Goal: Navigation & Orientation: Find specific page/section

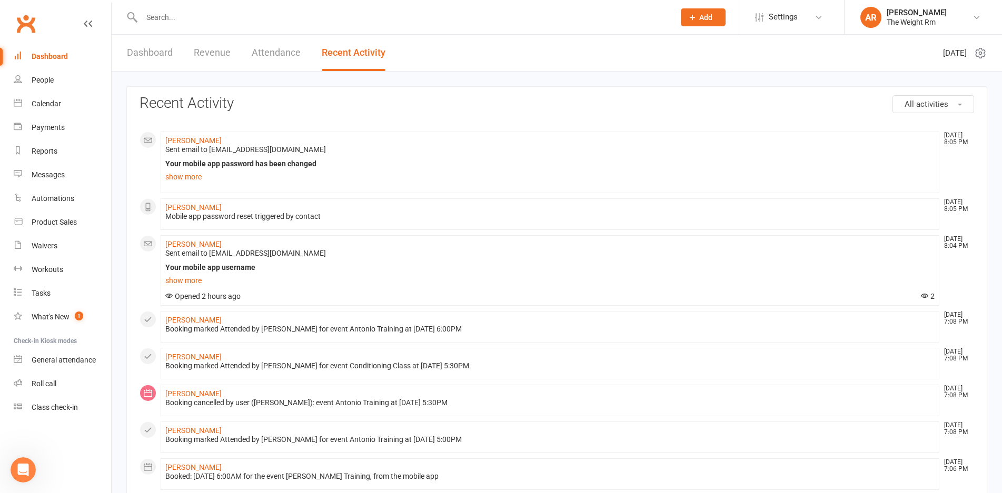
click at [206, 61] on link "Revenue" at bounding box center [212, 53] width 37 height 36
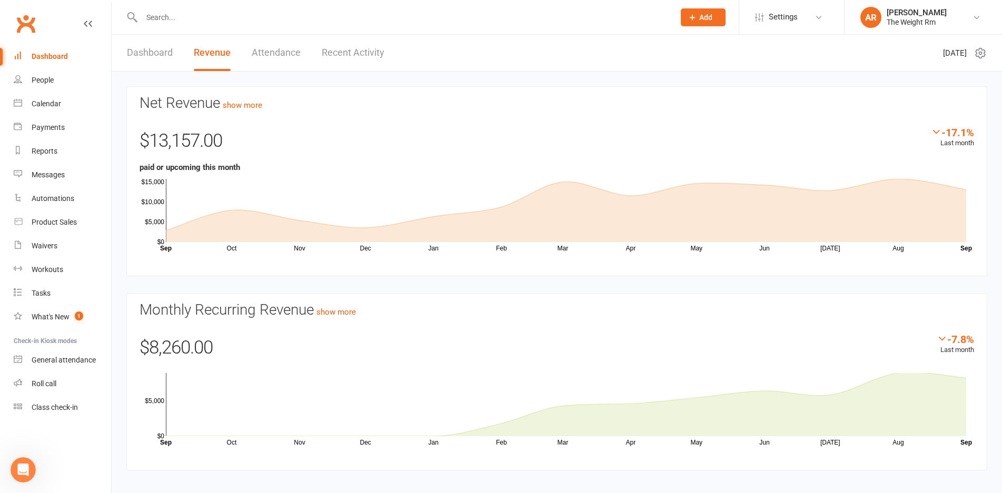
click at [145, 56] on link "Dashboard" at bounding box center [150, 53] width 46 height 36
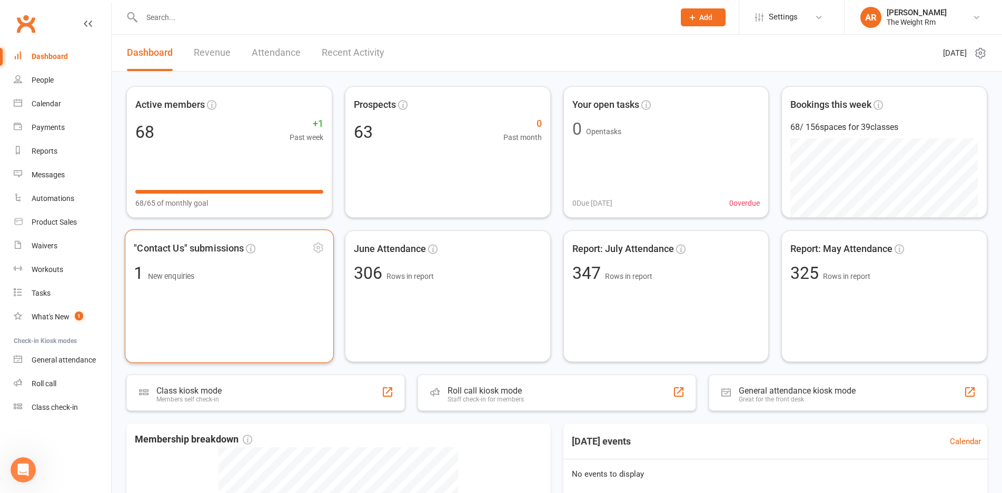
click at [211, 270] on span "1 New enquiries" at bounding box center [229, 272] width 191 height 17
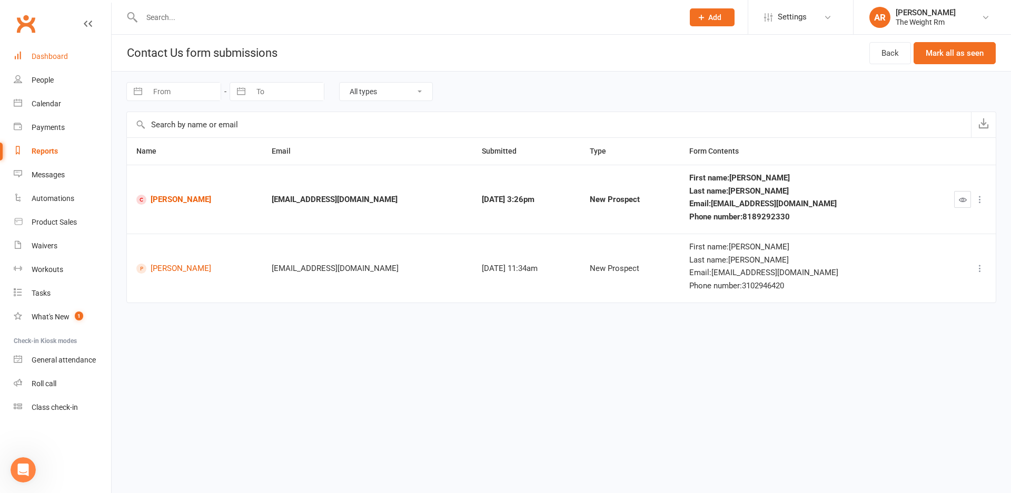
click at [67, 65] on link "Dashboard" at bounding box center [62, 57] width 97 height 24
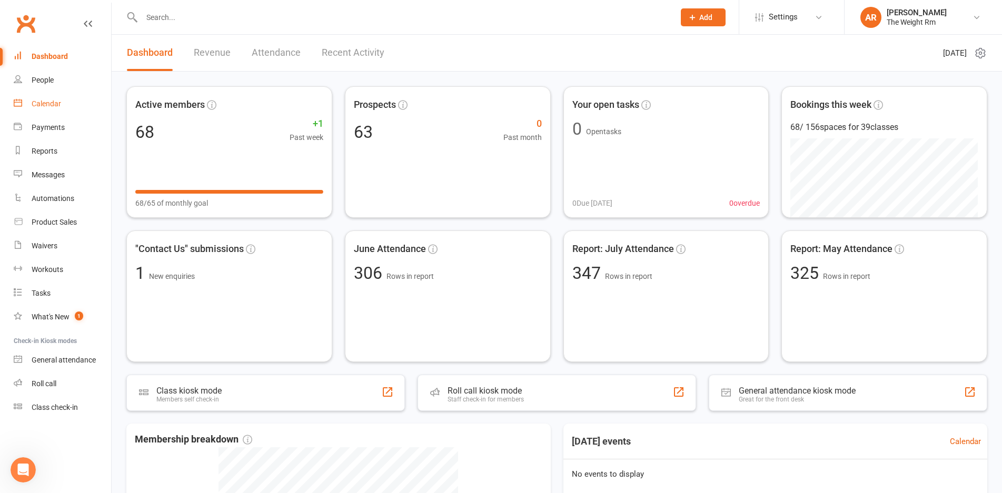
click at [62, 100] on link "Calendar" at bounding box center [62, 104] width 97 height 24
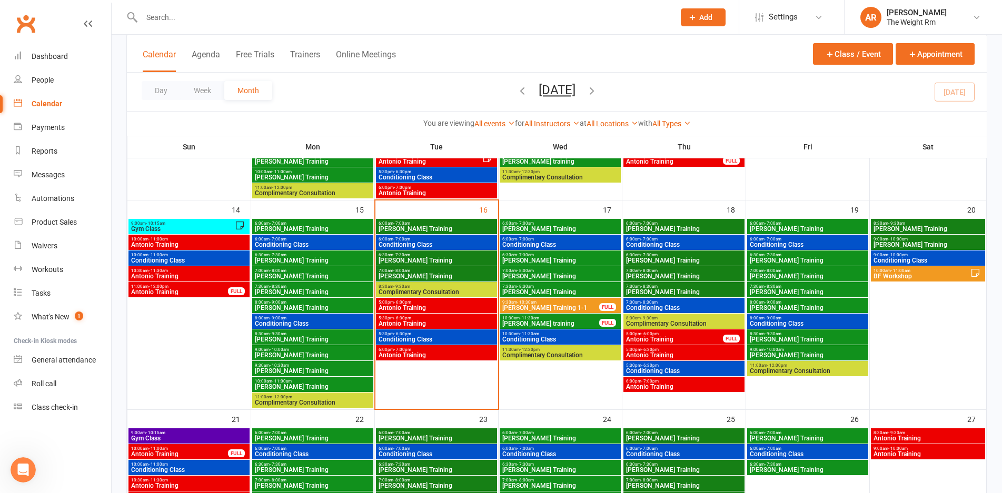
scroll to position [441, 0]
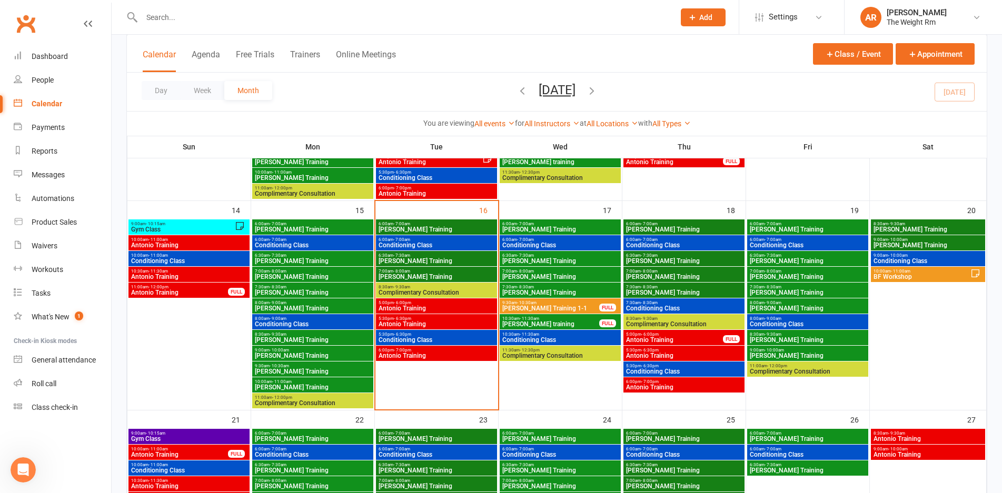
click at [552, 226] on span "[PERSON_NAME] Training" at bounding box center [560, 229] width 117 height 6
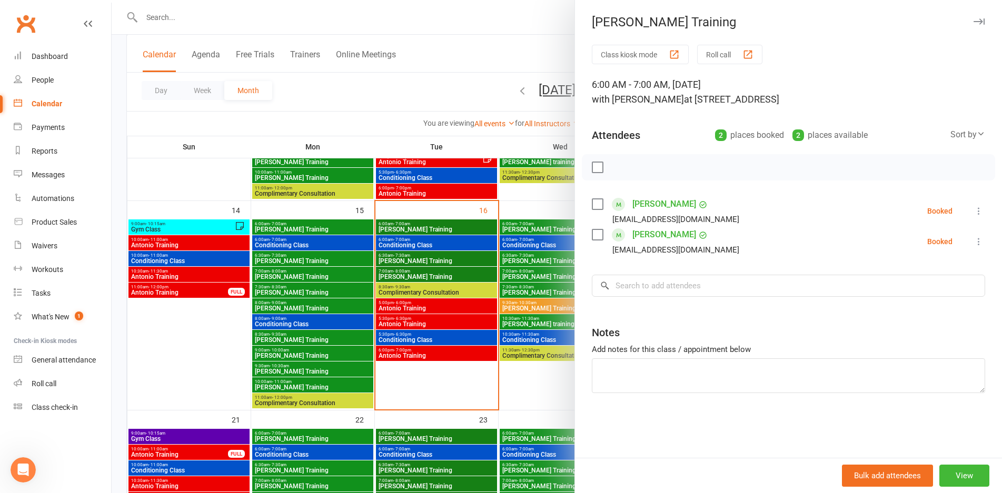
click at [491, 255] on div at bounding box center [557, 246] width 891 height 493
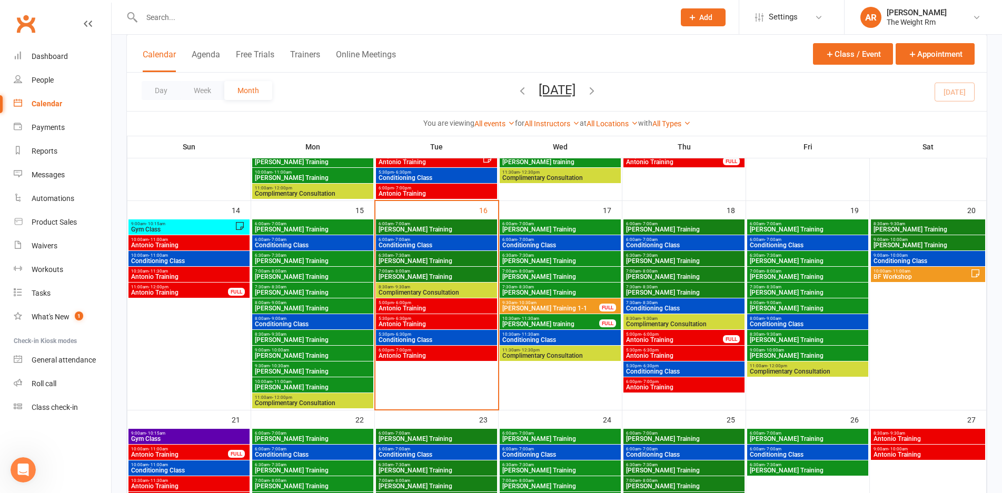
click at [529, 244] on span "Conditioning Class" at bounding box center [560, 245] width 117 height 6
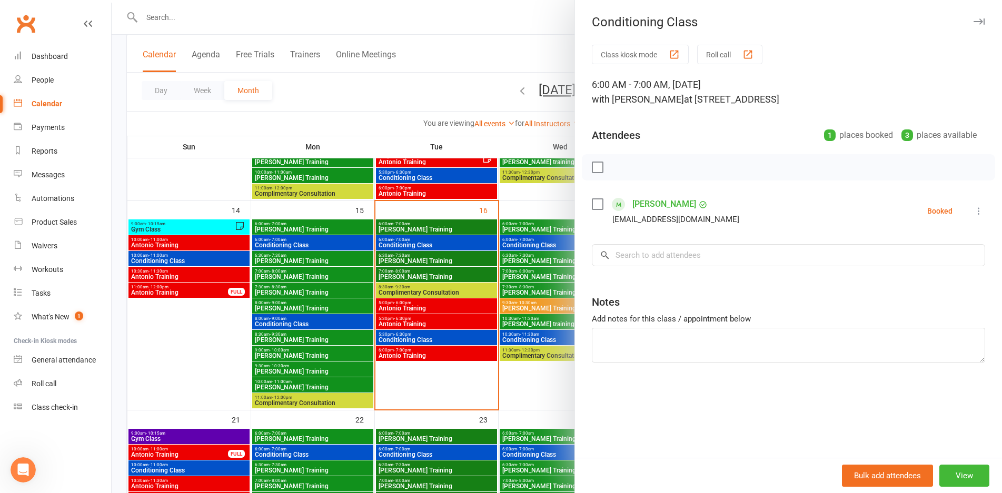
click at [529, 244] on div at bounding box center [557, 246] width 891 height 493
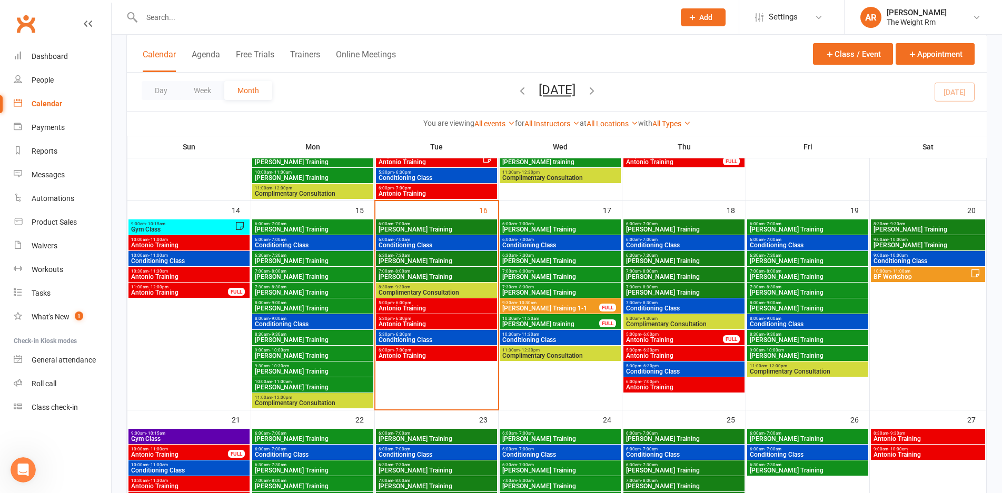
click at [533, 263] on span "[PERSON_NAME] Training" at bounding box center [560, 261] width 117 height 6
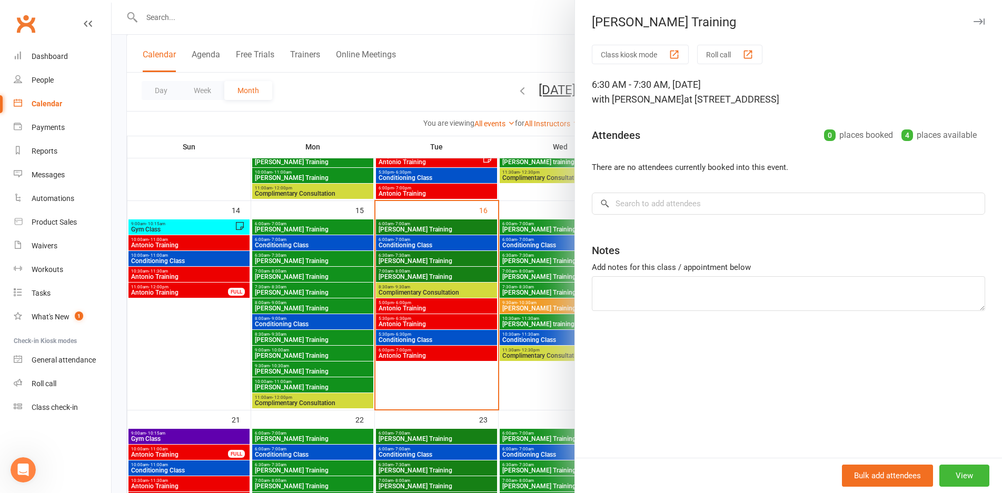
click at [533, 263] on div at bounding box center [557, 246] width 891 height 493
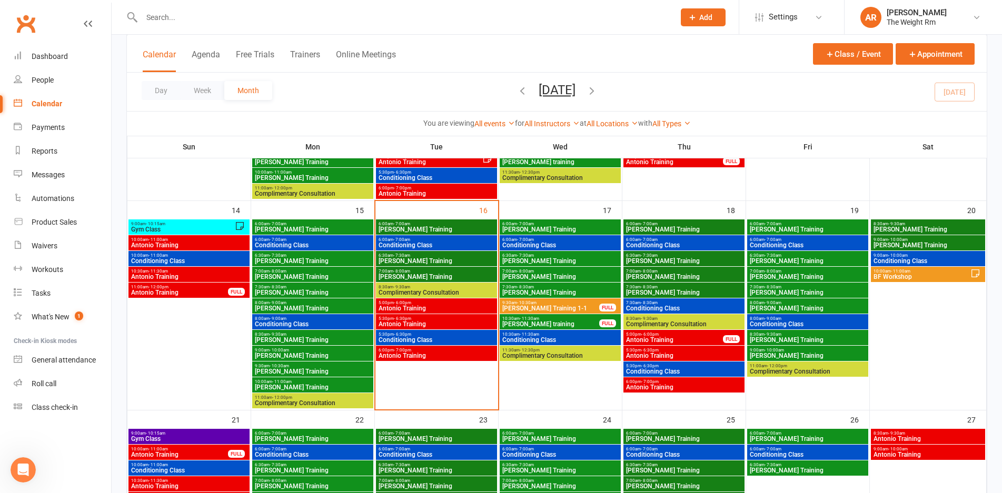
click at [533, 263] on span "[PERSON_NAME] Training" at bounding box center [560, 261] width 117 height 6
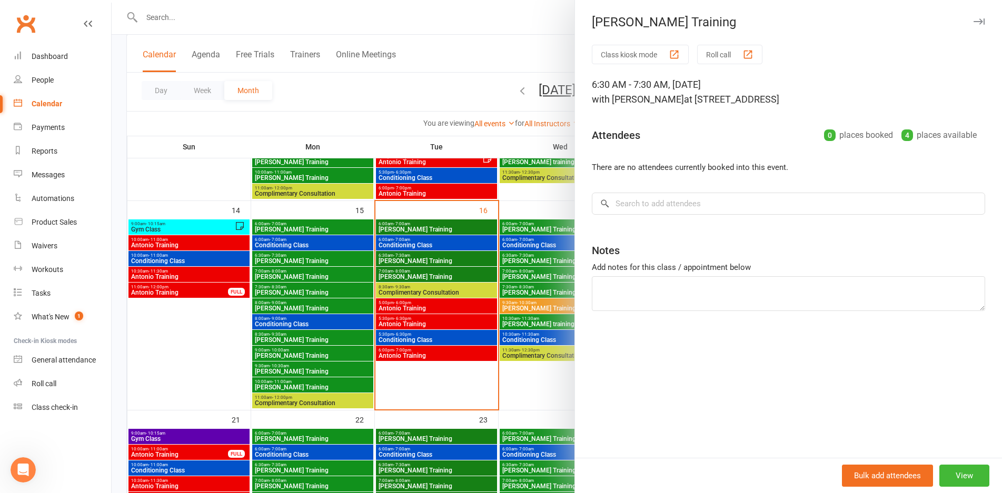
click at [533, 263] on div at bounding box center [557, 246] width 891 height 493
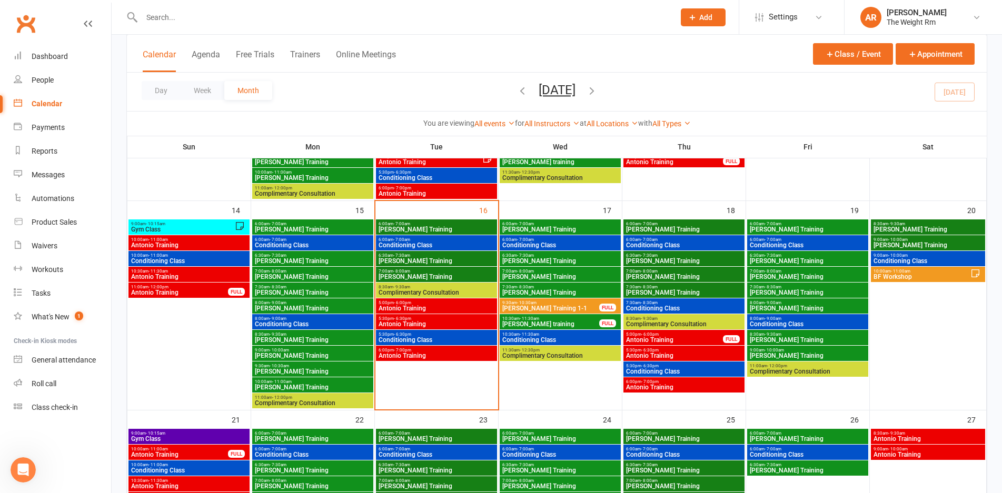
click at [700, 342] on span "Antonio Training" at bounding box center [675, 340] width 98 height 6
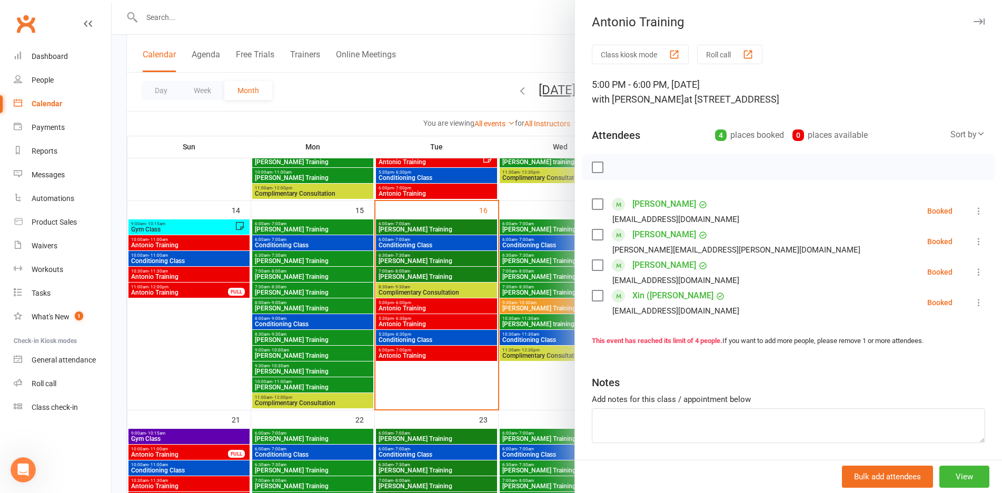
click at [497, 334] on div at bounding box center [557, 246] width 891 height 493
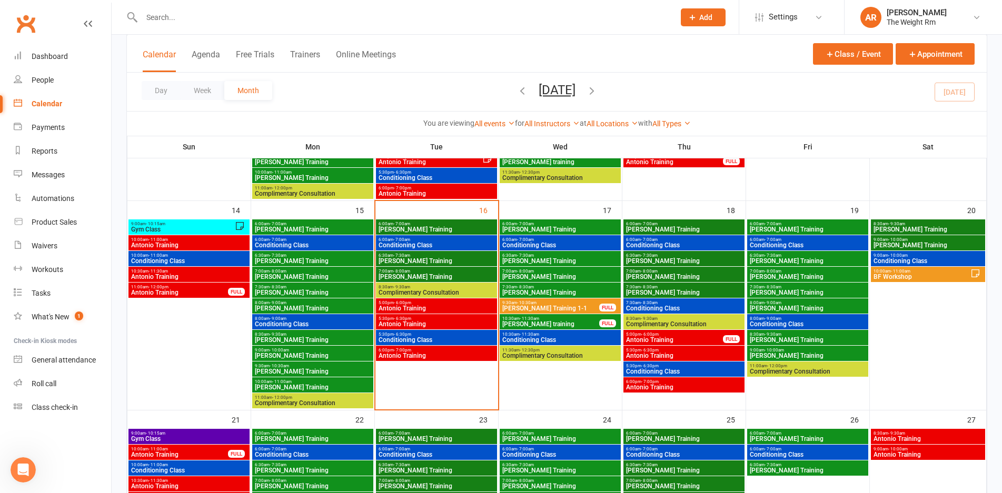
click at [634, 352] on span "5:30pm - 6:30pm" at bounding box center [684, 350] width 117 height 5
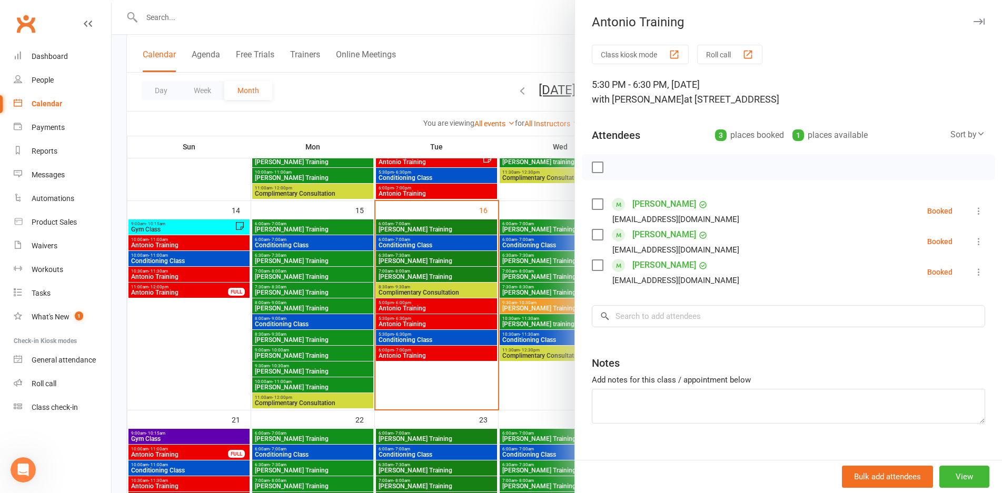
click at [499, 312] on div at bounding box center [557, 246] width 891 height 493
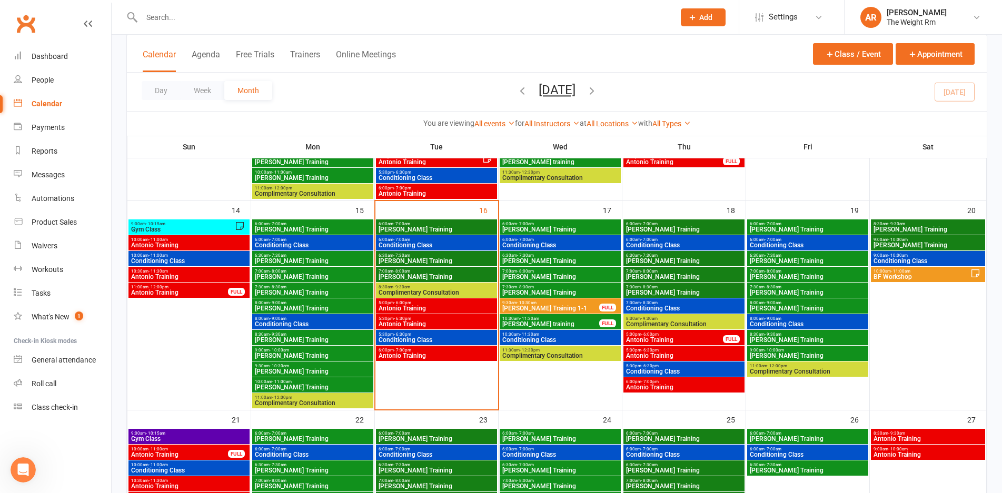
click at [656, 383] on span "- 7:00pm" at bounding box center [649, 382] width 17 height 5
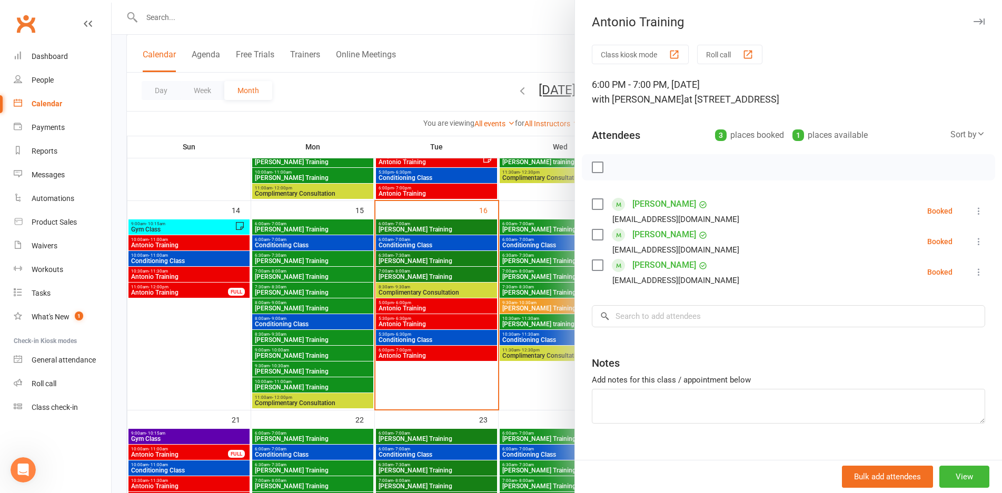
click at [527, 311] on div at bounding box center [557, 246] width 891 height 493
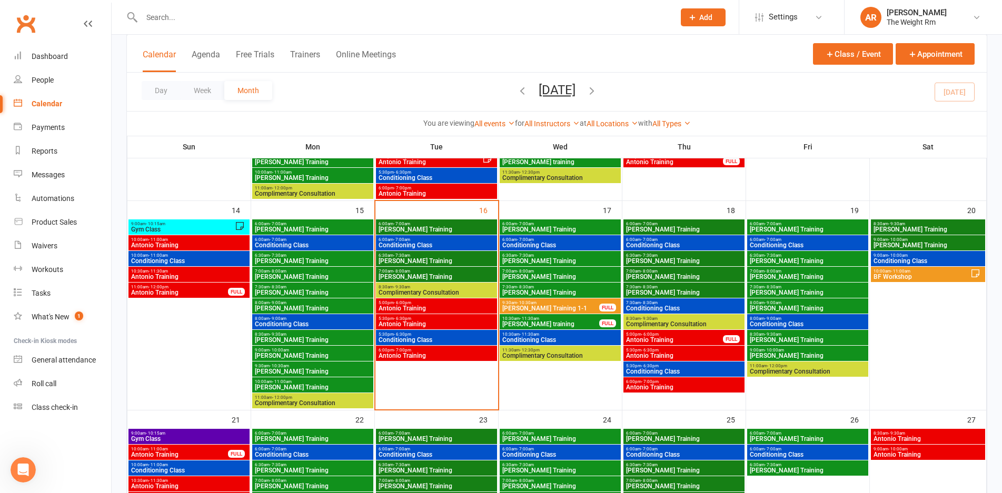
click at [650, 366] on span "- 6:30pm" at bounding box center [649, 366] width 17 height 5
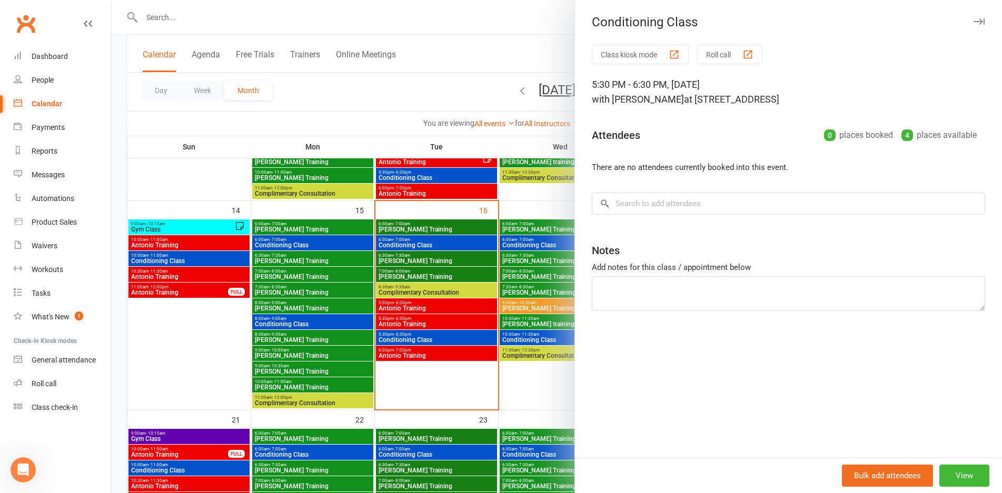
click at [491, 301] on div at bounding box center [557, 246] width 891 height 493
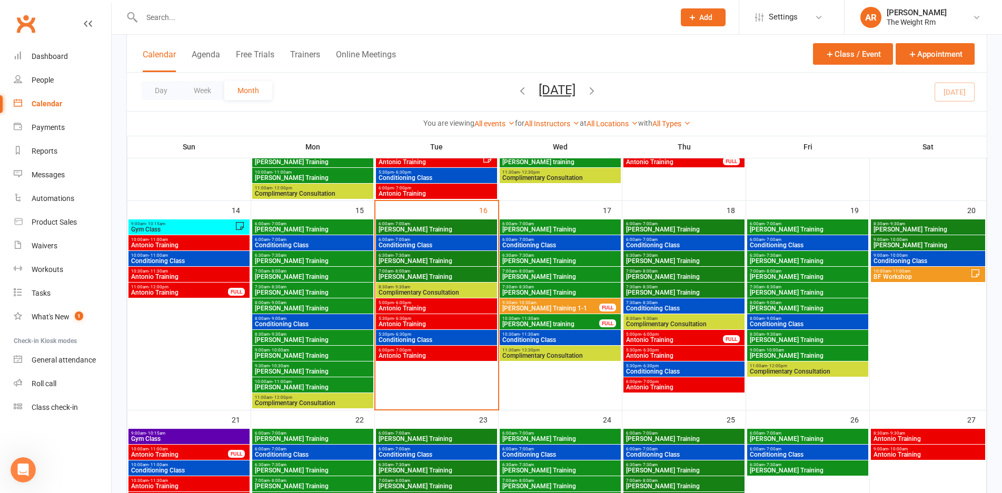
click at [888, 274] on span "BF Workshop" at bounding box center [921, 277] width 97 height 6
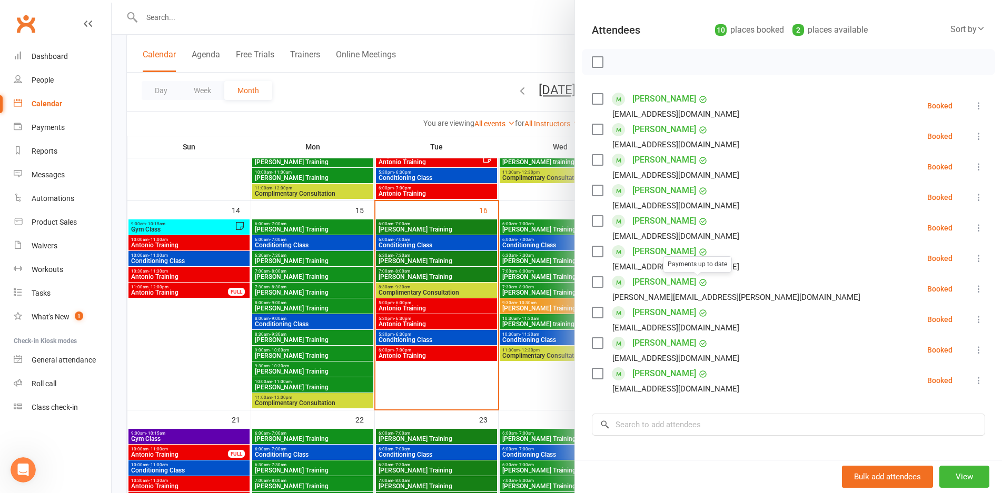
scroll to position [70, 0]
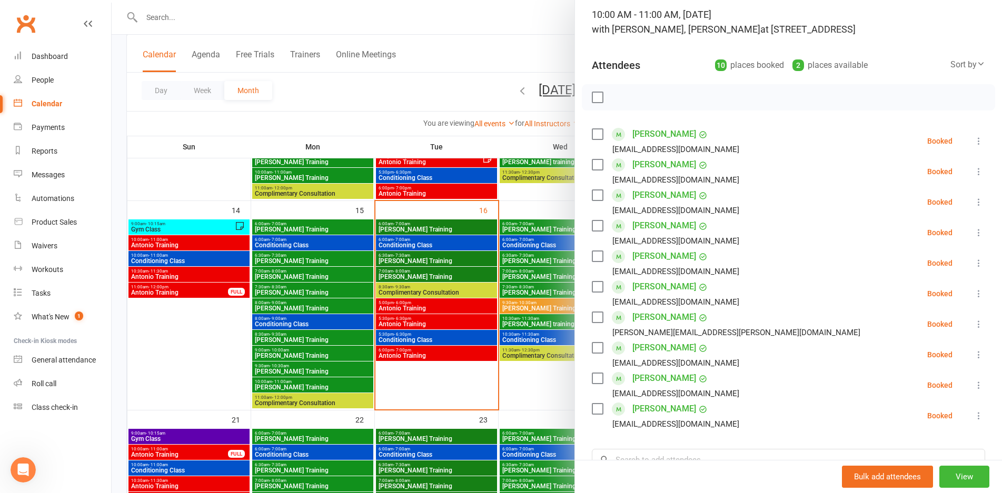
click at [439, 332] on div at bounding box center [557, 246] width 891 height 493
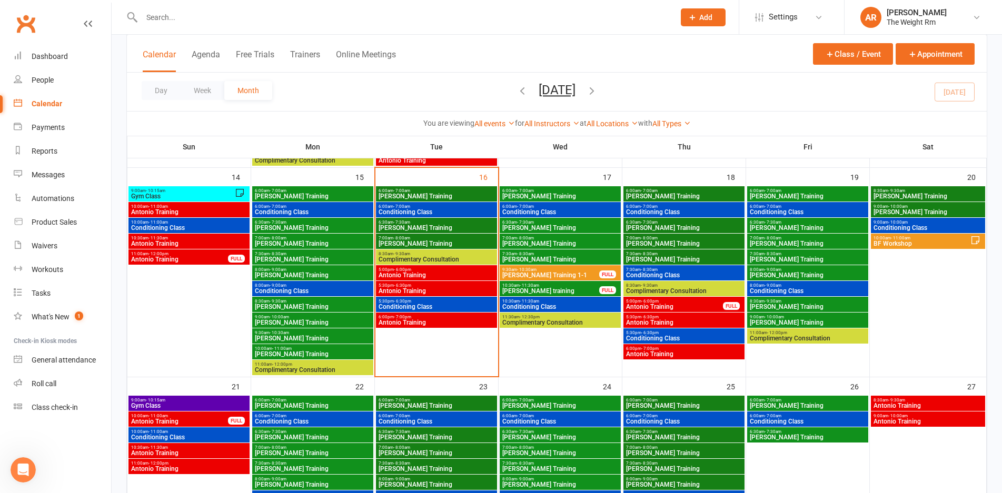
scroll to position [511, 0]
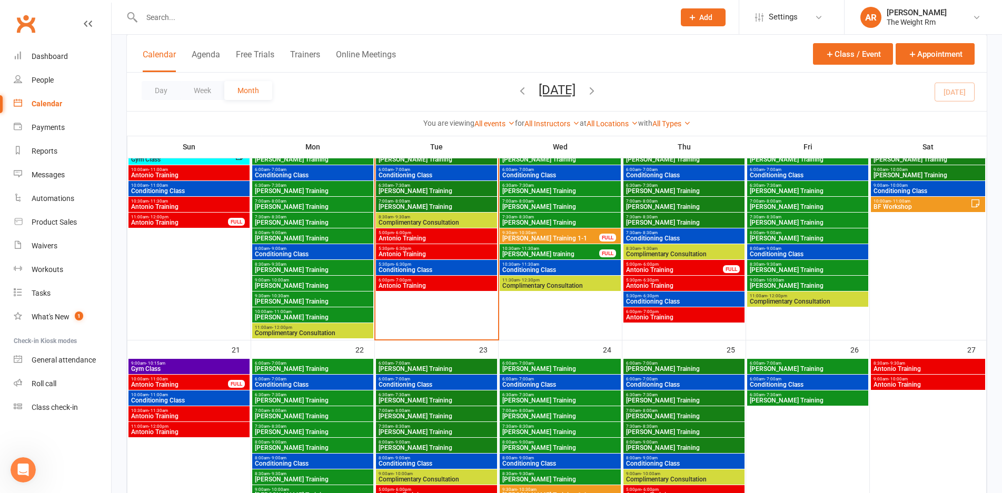
click at [216, 363] on span "9:00am - 10:15am" at bounding box center [189, 363] width 117 height 5
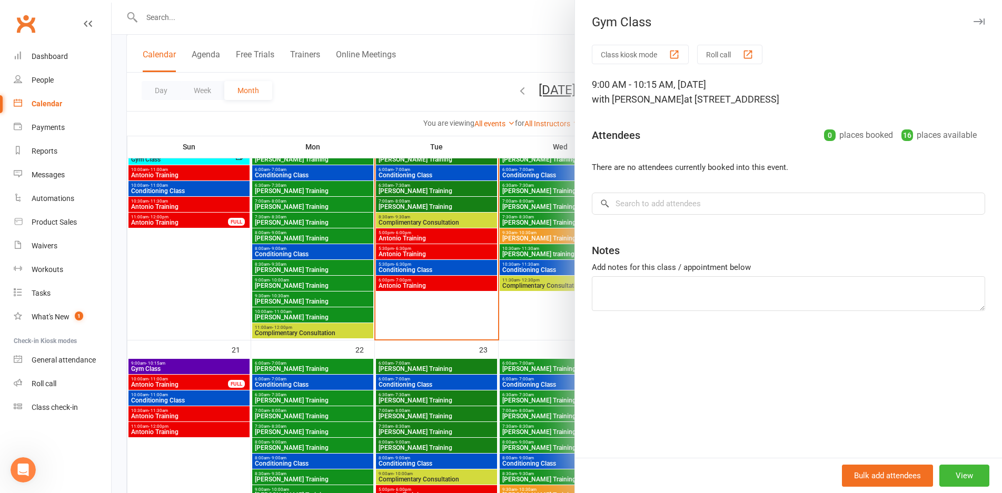
click at [207, 381] on div at bounding box center [557, 246] width 891 height 493
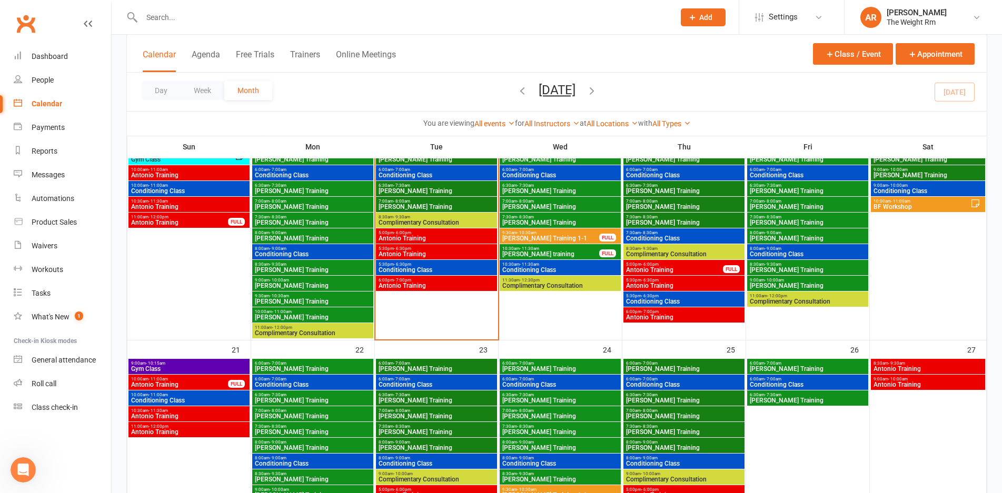
click at [202, 419] on span "Antonio Training" at bounding box center [189, 416] width 117 height 6
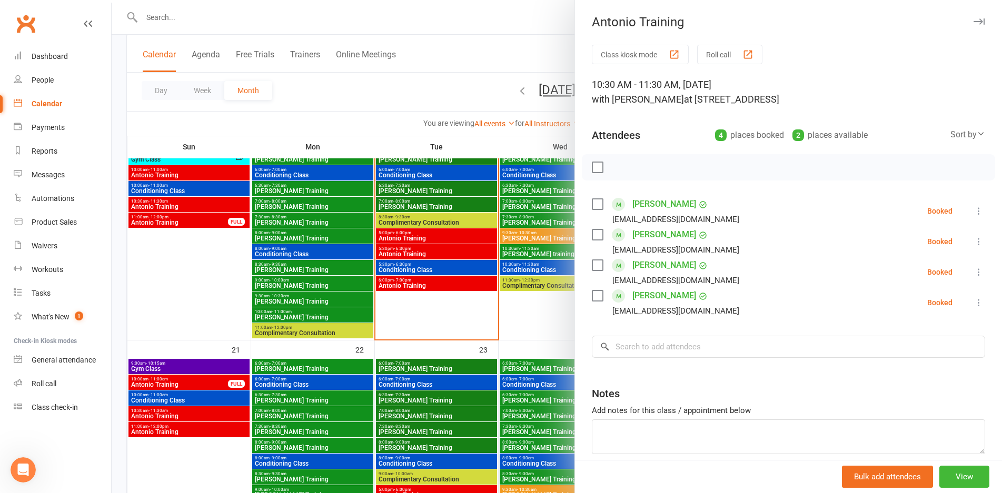
click at [202, 419] on div at bounding box center [557, 246] width 891 height 493
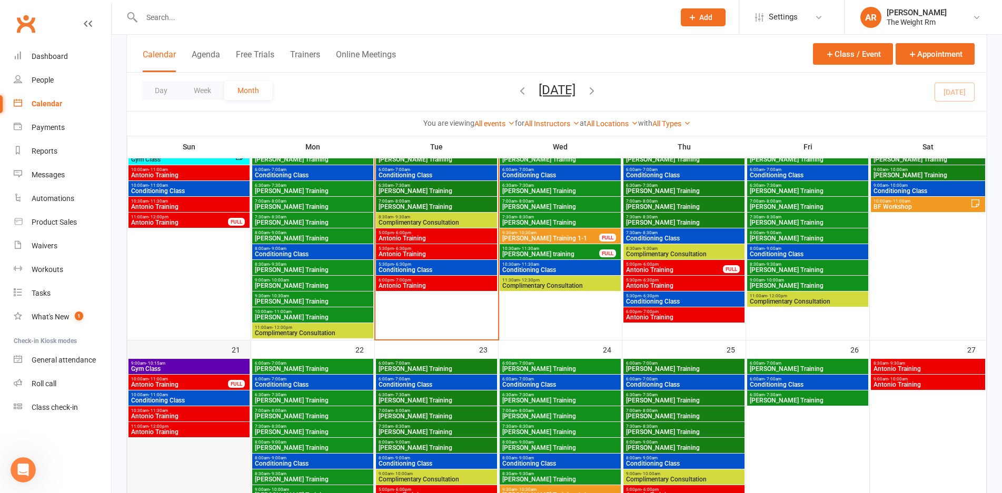
click at [206, 438] on div at bounding box center [188, 454] width 121 height 190
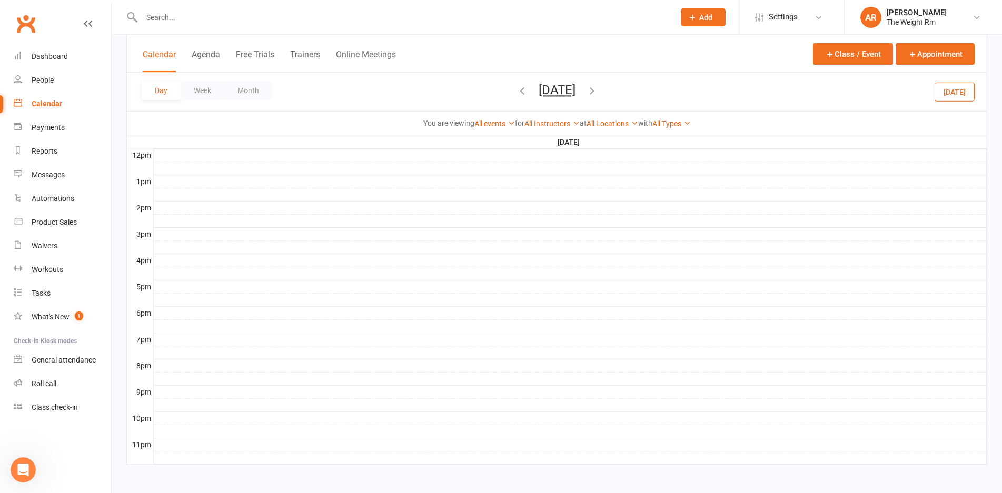
scroll to position [0, 0]
click at [176, 54] on div "Calendar Agenda Free Trials Trainers Online Meetings" at bounding box center [269, 60] width 253 height 24
click at [169, 57] on button "Calendar" at bounding box center [159, 61] width 33 height 23
